Goal: Information Seeking & Learning: Learn about a topic

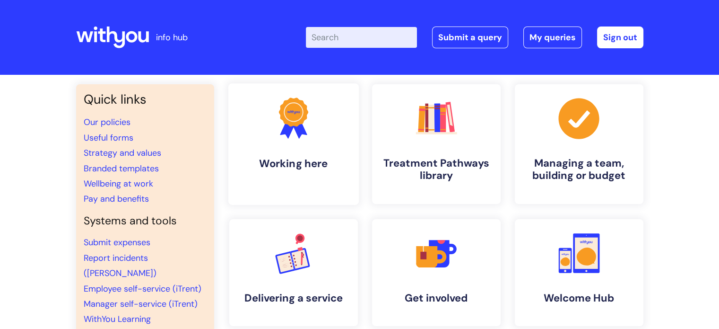
click at [268, 150] on link ".cls-1{fill:#f89b22;}.cls-1,.cls-2,.cls-3{stroke-width:0px;}.cls-2{fill:#2d3cff…" at bounding box center [293, 144] width 131 height 122
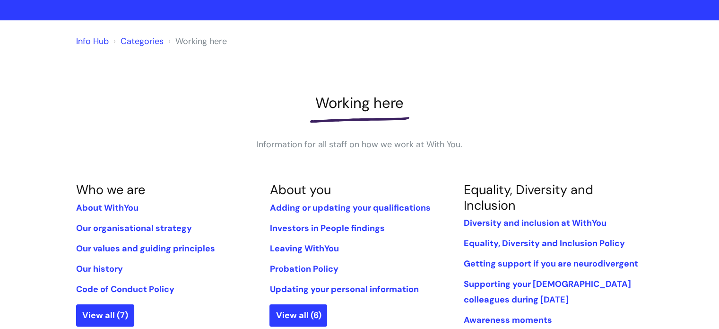
scroll to position [142, 0]
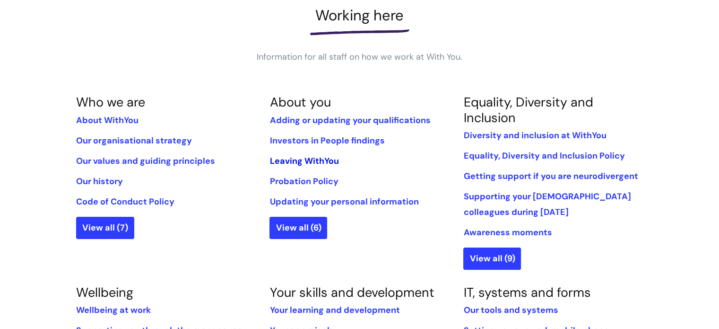
click at [316, 160] on link "Leaving WithYou" at bounding box center [304, 160] width 69 height 11
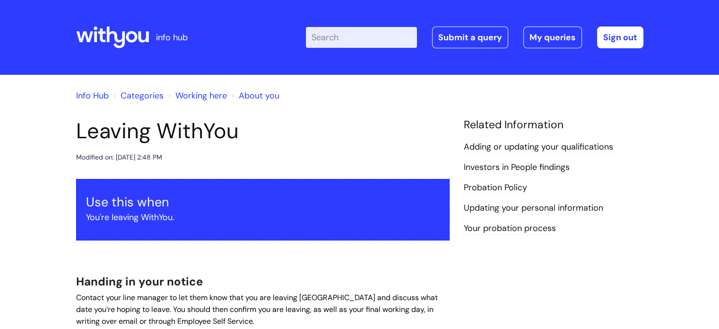
click at [194, 97] on link "Working here" at bounding box center [201, 95] width 52 height 11
